Goal: Transaction & Acquisition: Purchase product/service

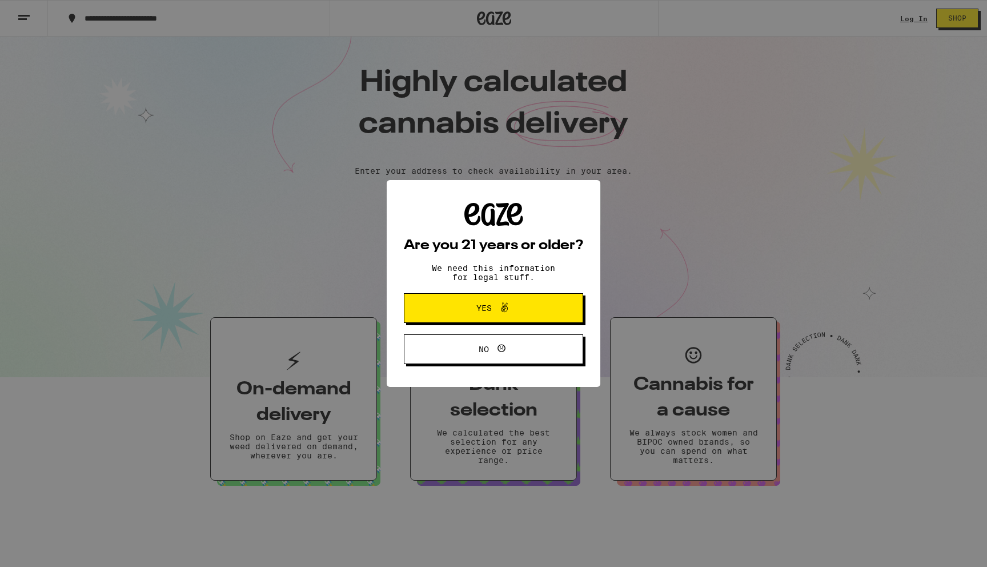
click at [460, 307] on span "Yes" at bounding box center [493, 307] width 87 height 15
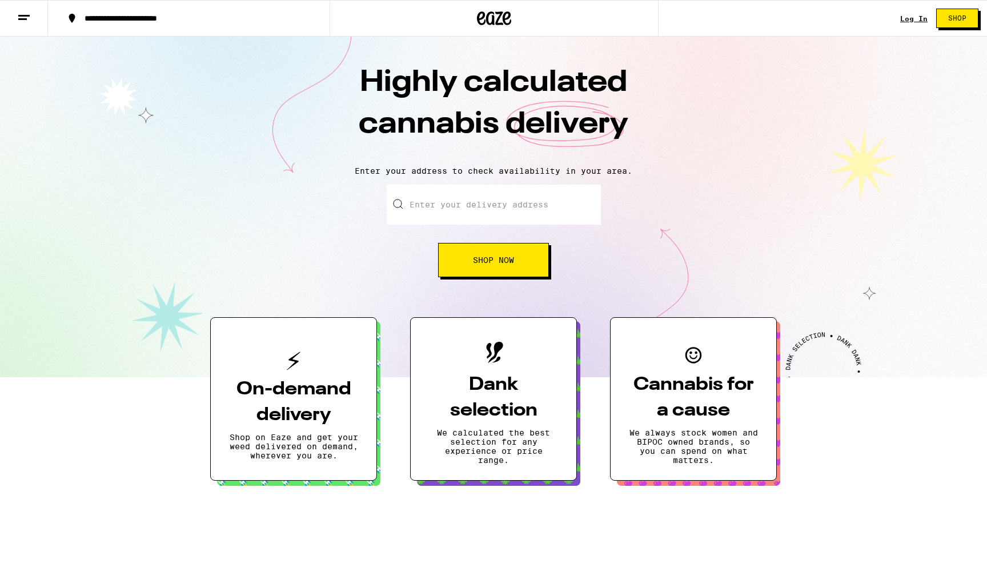
click at [460, 199] on input "Enter your delivery address" at bounding box center [494, 204] width 214 height 40
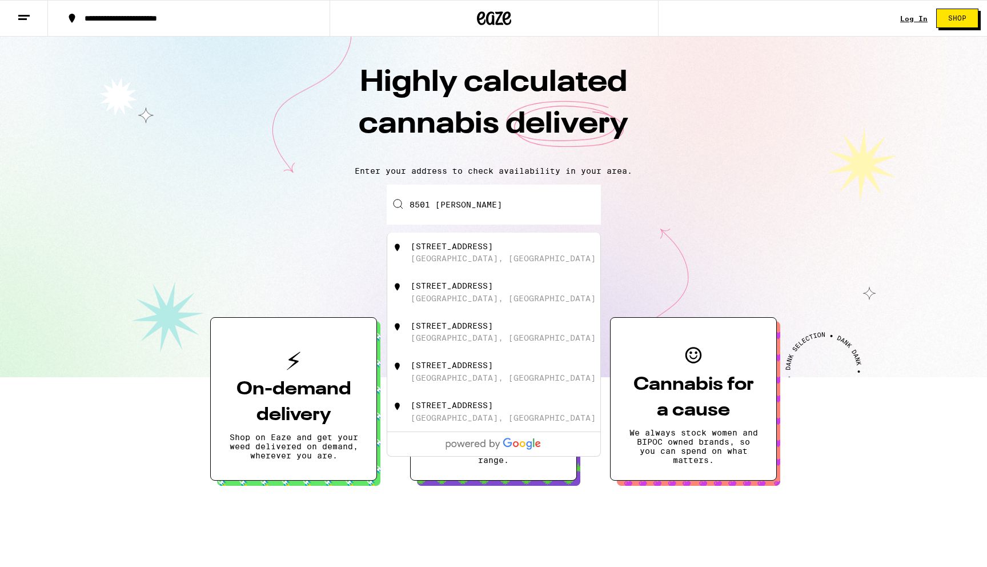
click at [465, 242] on div "8501 Pershing Avenue Fair Oaks, CA" at bounding box center [493, 252] width 213 height 40
type input "8501 Pershing Avenue, Fair Oaks, CA"
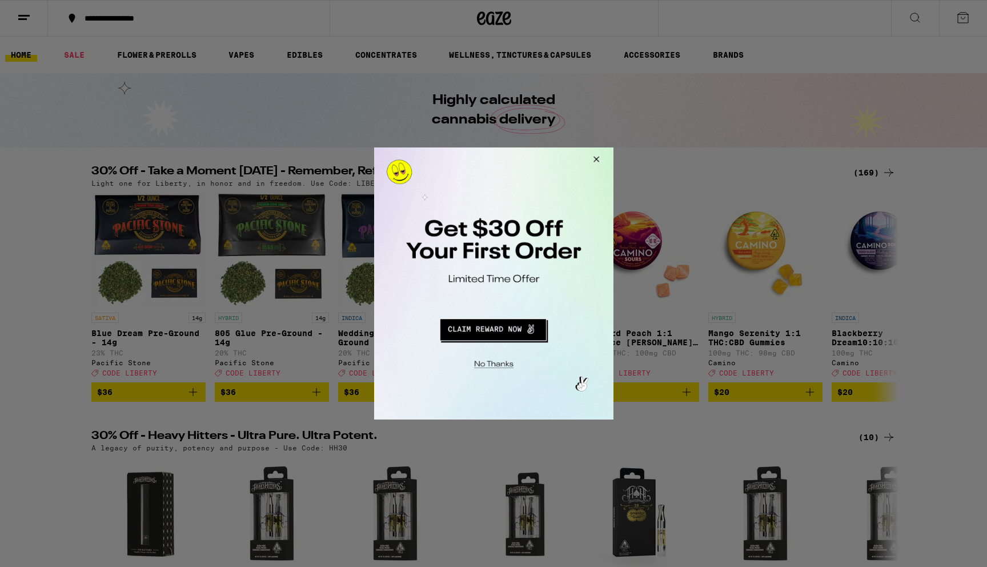
click at [503, 328] on button "Redirect to URL" at bounding box center [492, 327] width 199 height 27
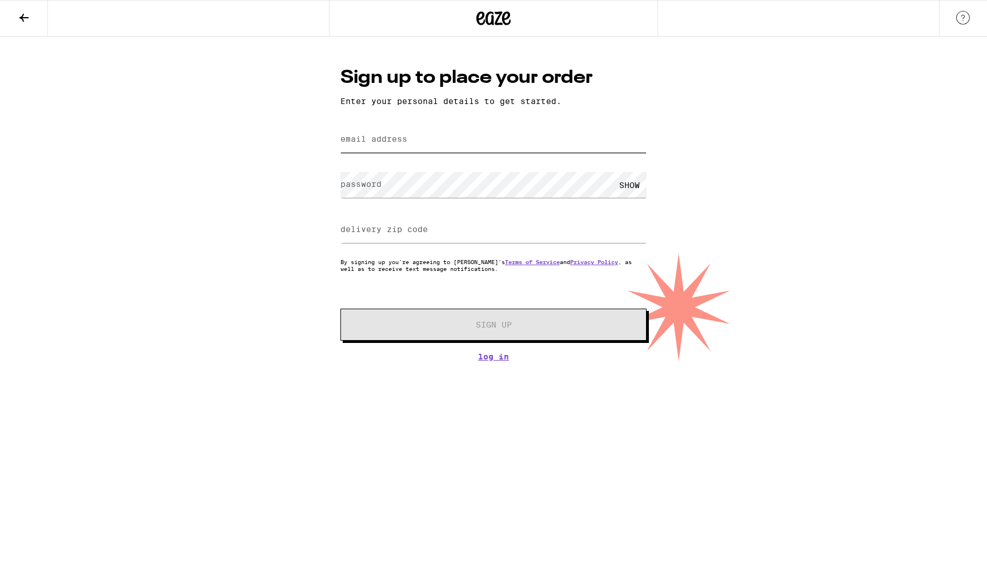
click at [424, 140] on input "email address" at bounding box center [493, 140] width 306 height 26
type input "[EMAIL_ADDRESS][DOMAIN_NAME]"
click at [628, 184] on div "SHOW" at bounding box center [629, 185] width 34 height 26
click at [392, 243] on input "delivery zip code" at bounding box center [493, 230] width 306 height 26
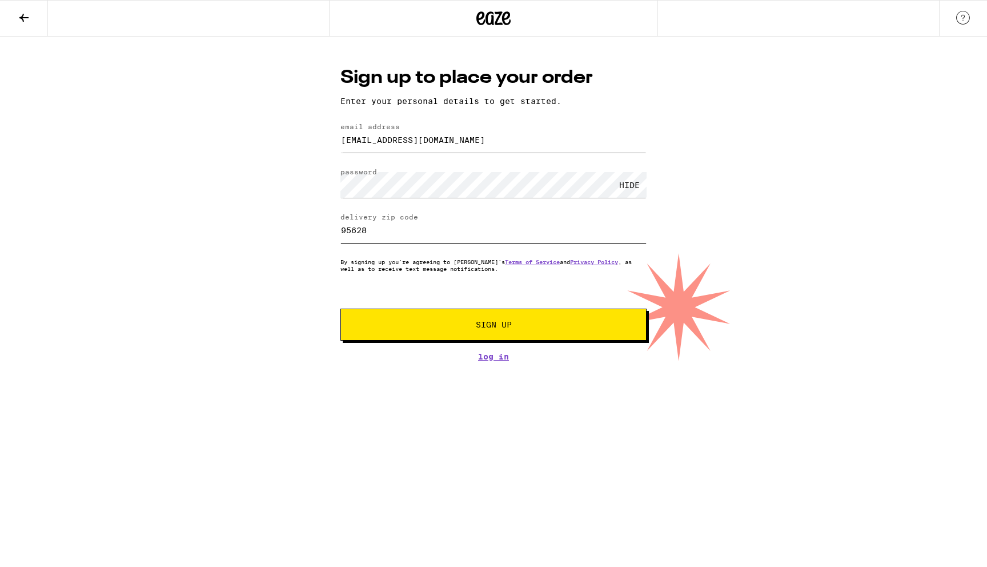
type input "95628"
click at [415, 318] on button "Sign Up" at bounding box center [493, 324] width 306 height 32
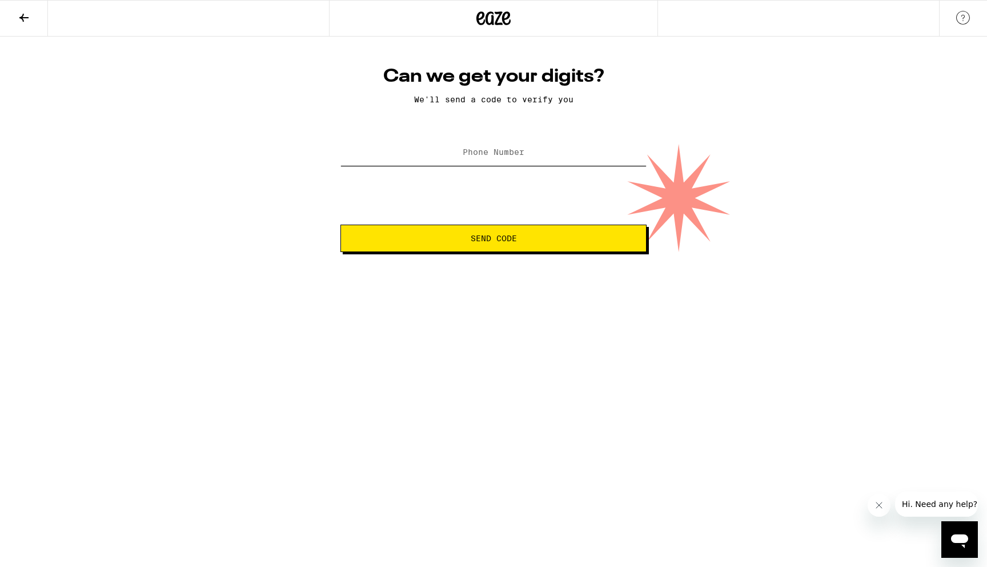
click at [495, 161] on input "Phone Number" at bounding box center [493, 153] width 306 height 26
click at [486, 224] on form "Phone Number [PHONE_NUMBER] Send Code" at bounding box center [493, 194] width 306 height 116
click at [486, 240] on span "Send Code" at bounding box center [494, 238] width 46 height 8
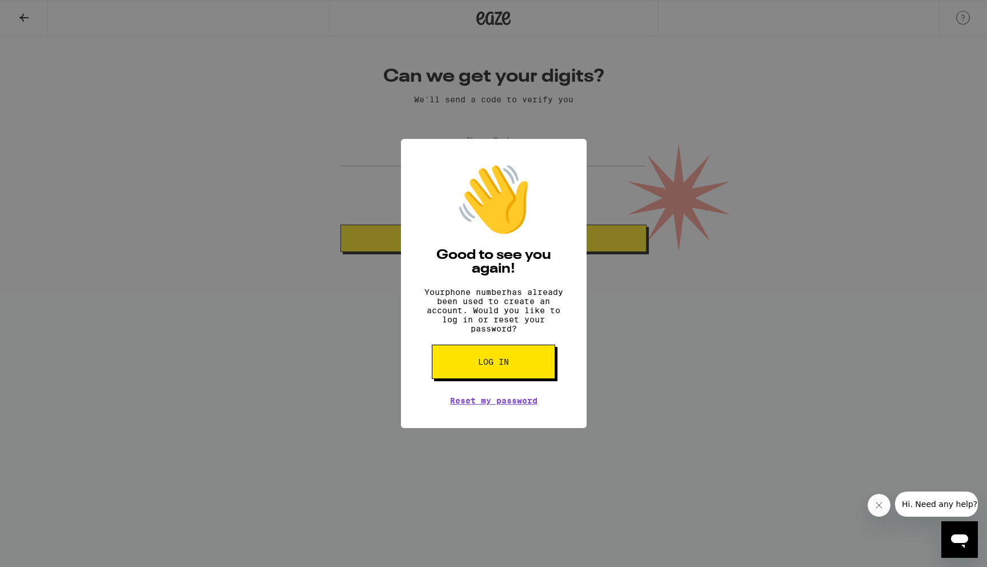
click at [540, 90] on div "👋 Good to see you again! Your phone number has already been used to create an a…" at bounding box center [493, 283] width 987 height 567
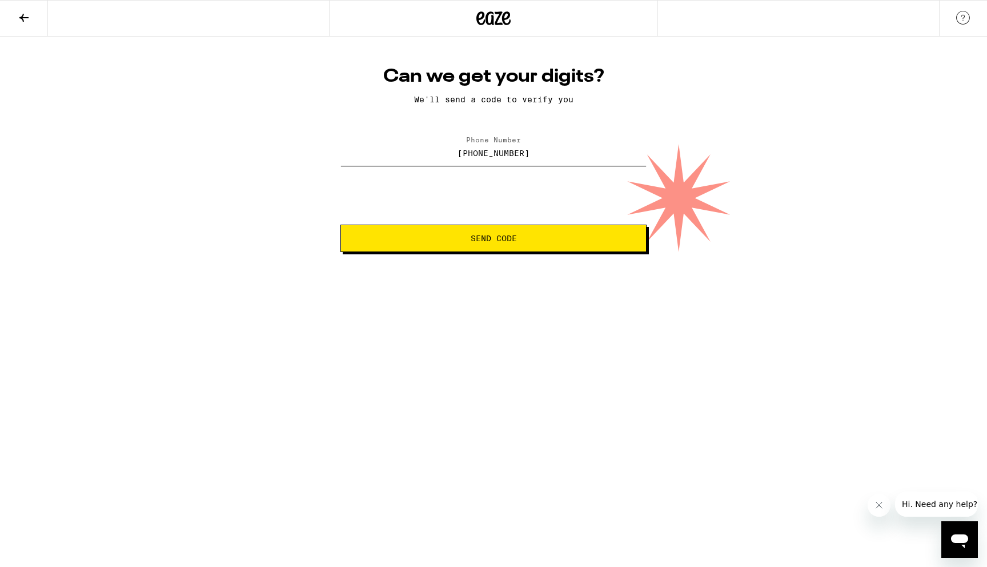
click at [491, 153] on input "[PHONE_NUMBER]" at bounding box center [493, 153] width 306 height 26
paste input "562-4542"
type input "[PHONE_NUMBER]"
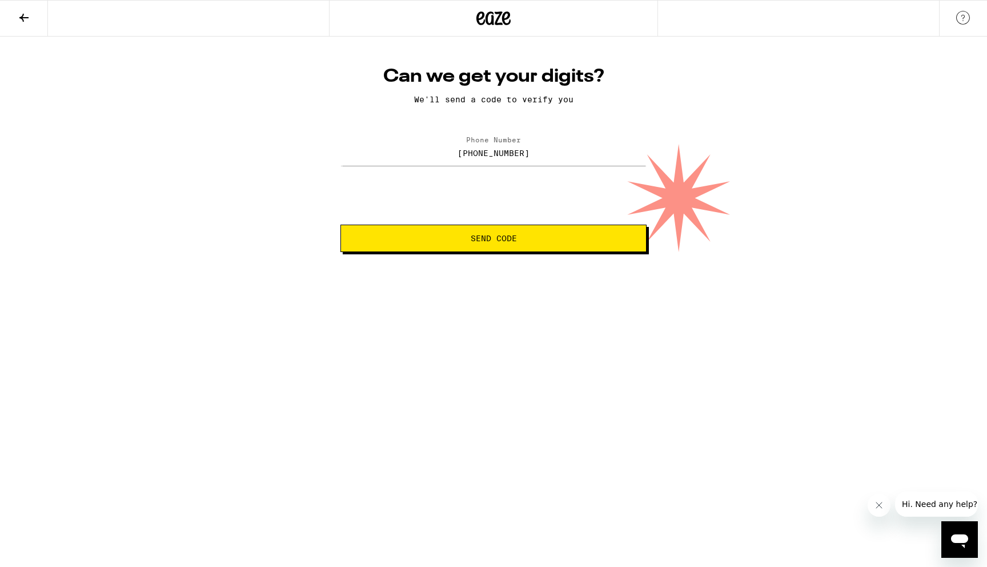
click at [494, 242] on span "Send Code" at bounding box center [494, 238] width 46 height 8
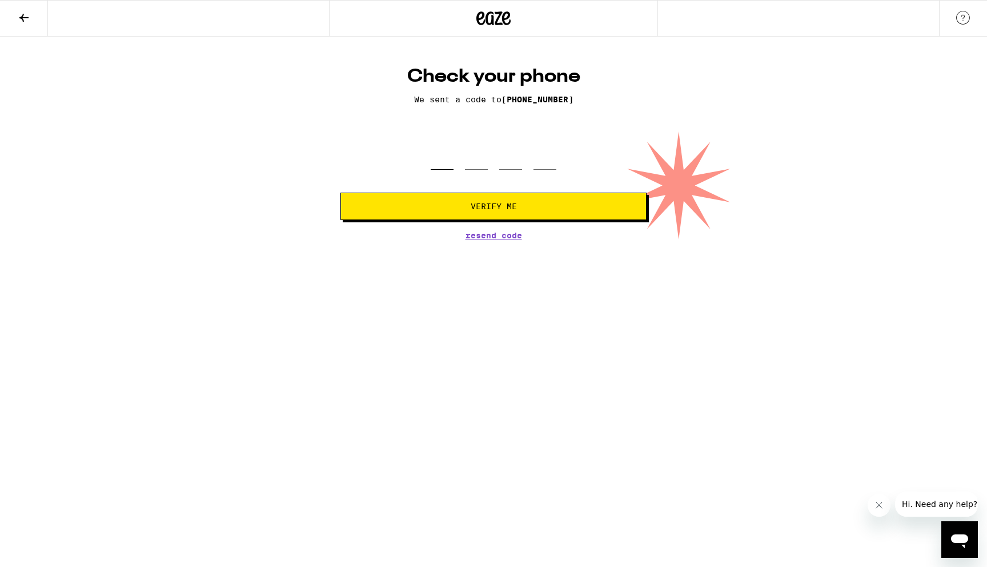
click at [450, 164] on input "tel" at bounding box center [442, 153] width 23 height 34
paste input "3"
type input "3"
type input "2"
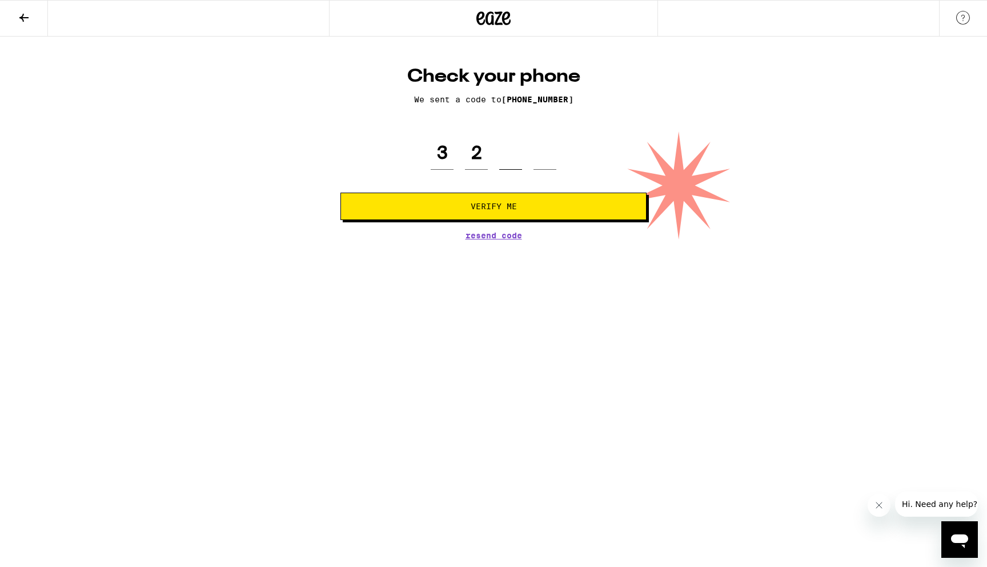
type input "6"
paste input "3"
type input "3"
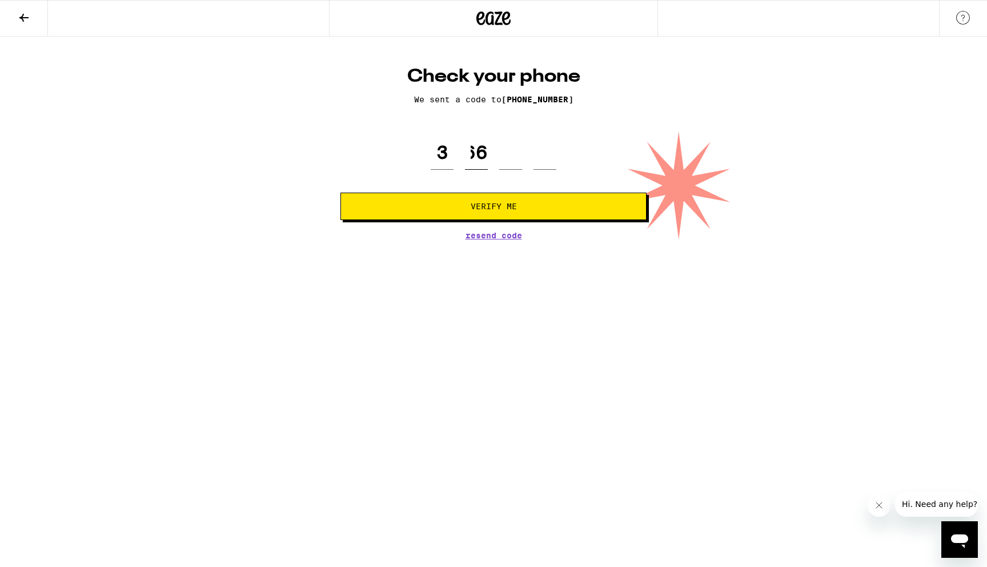
type input "2"
type input "6"
type input "3"
type input "2"
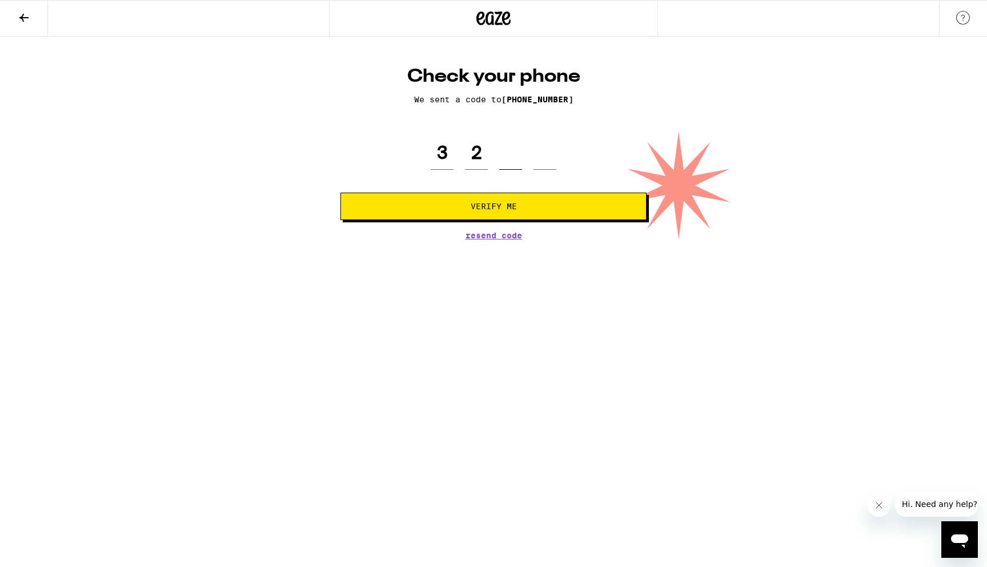
type input "6"
click at [391, 204] on span "Verify Me" at bounding box center [493, 206] width 287 height 8
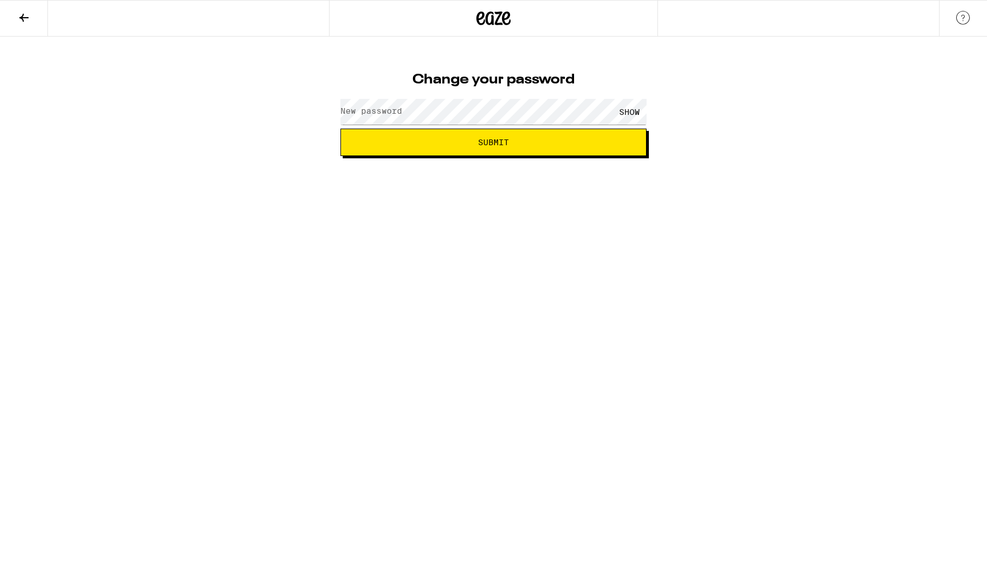
click at [395, 108] on label "New password" at bounding box center [371, 110] width 62 height 9
click at [340, 129] on button "Submit" at bounding box center [493, 142] width 306 height 27
